Goal: Task Accomplishment & Management: Manage account settings

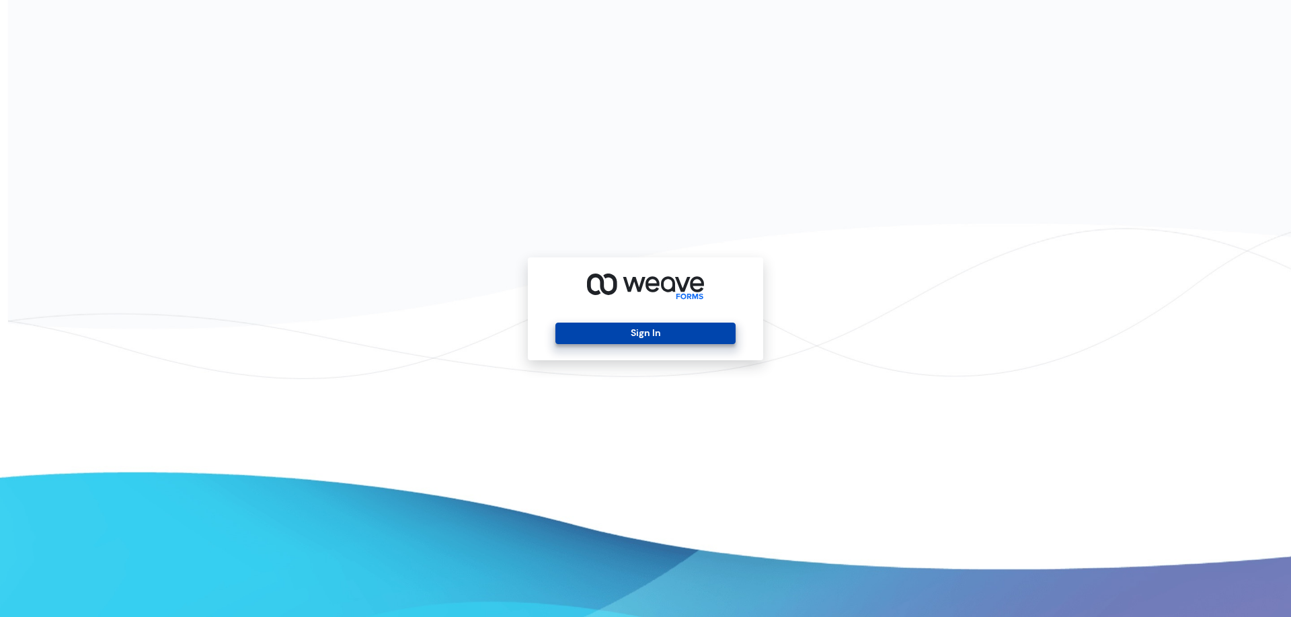
click at [584, 329] on button "Sign In" at bounding box center [645, 334] width 180 height 22
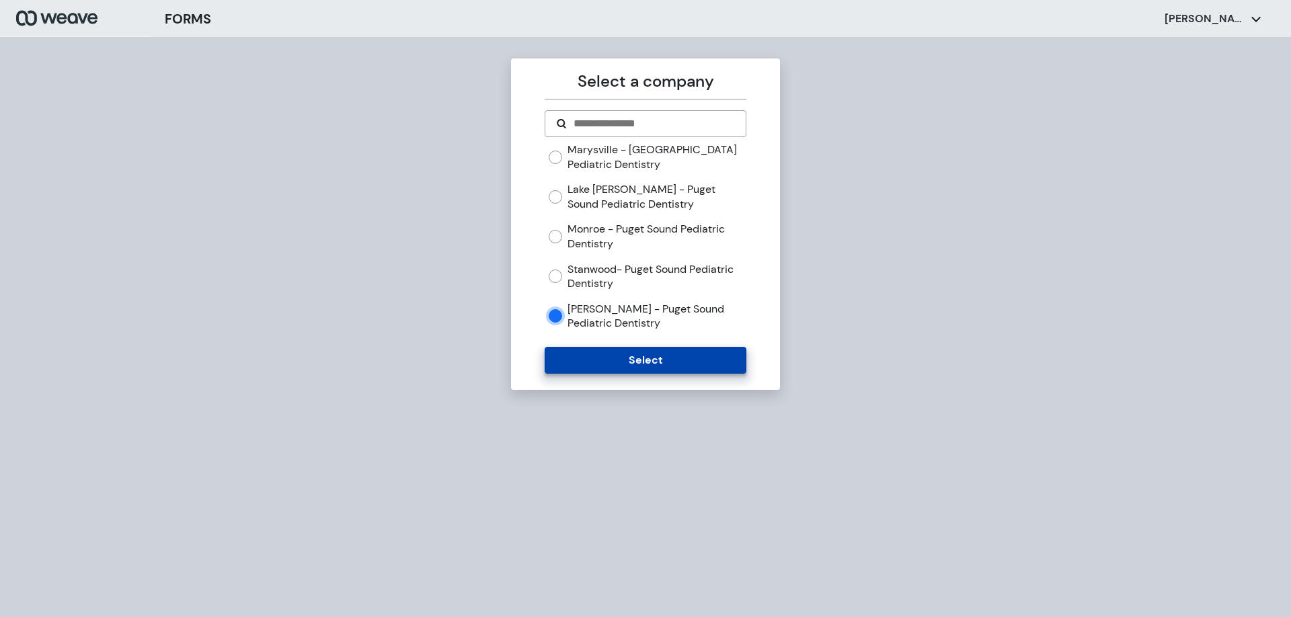
click at [639, 360] on button "Select" at bounding box center [645, 360] width 201 height 27
